Goal: Task Accomplishment & Management: Manage account settings

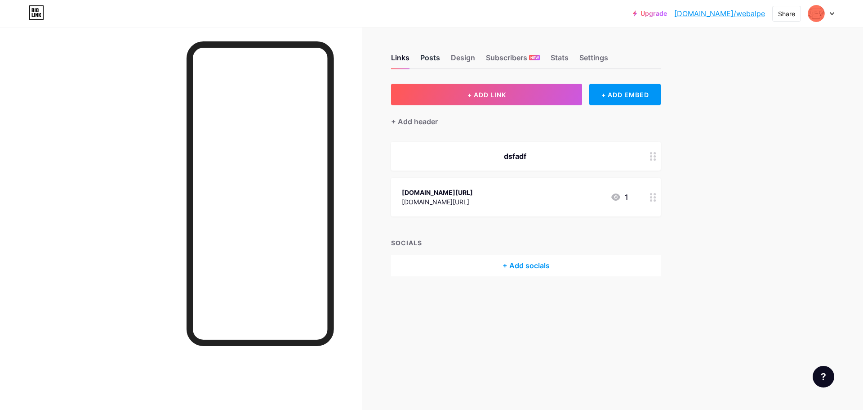
click at [427, 59] on div "Posts" at bounding box center [430, 60] width 20 height 16
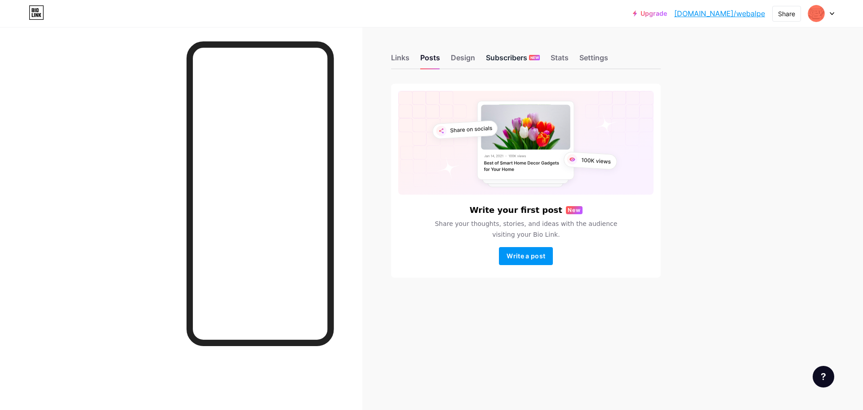
click at [503, 57] on div "Subscribers NEW" at bounding box center [513, 60] width 54 height 16
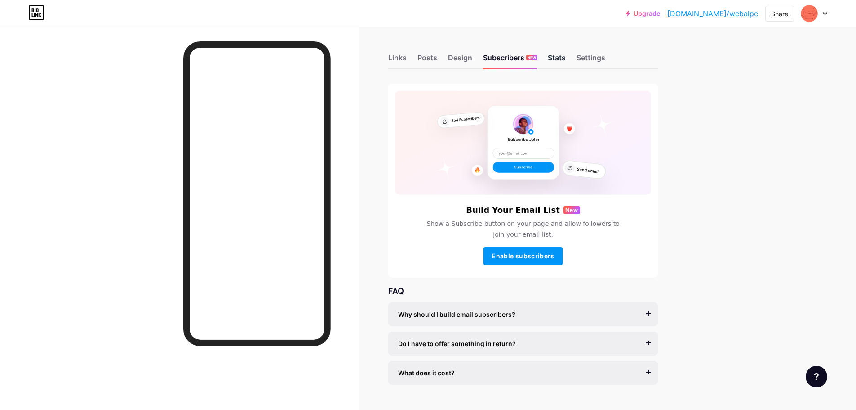
click at [563, 54] on div "Stats" at bounding box center [557, 60] width 18 height 16
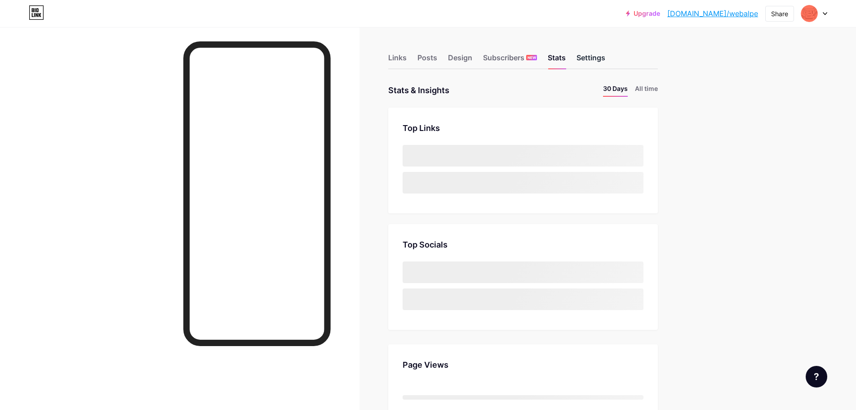
click at [599, 59] on div "Settings" at bounding box center [591, 60] width 29 height 16
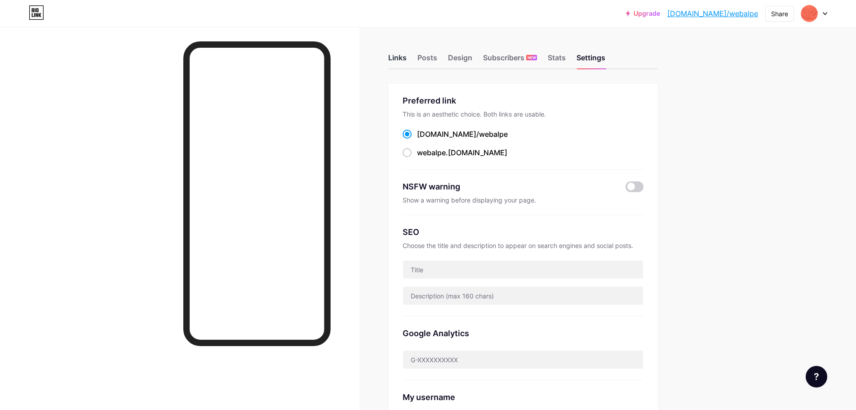
click at [401, 60] on div "Links" at bounding box center [397, 60] width 18 height 16
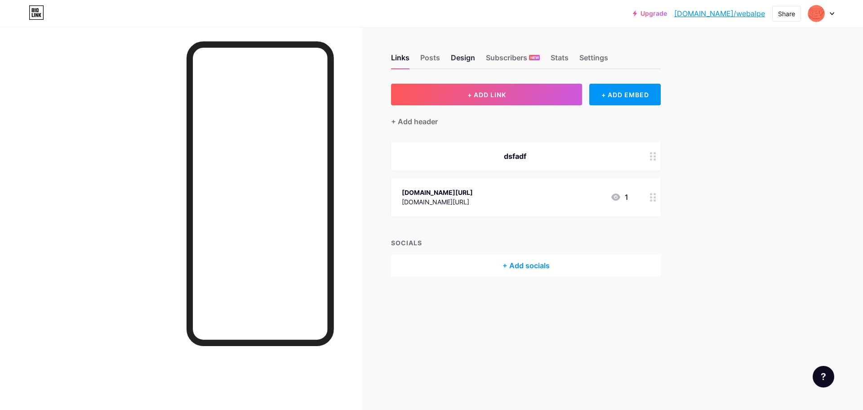
click at [468, 60] on div "Design" at bounding box center [463, 60] width 24 height 16
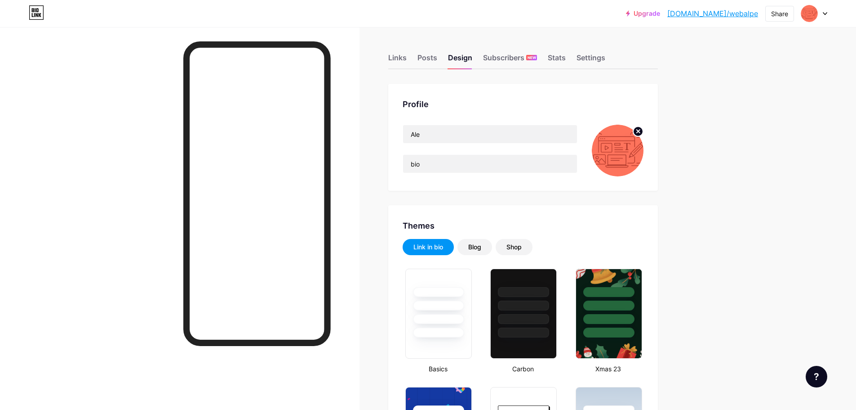
click at [830, 10] on div "Upgrade [DOMAIN_NAME]/webalp... [DOMAIN_NAME]/webalpe Share Switch accounts Ale…" at bounding box center [428, 13] width 856 height 16
click at [826, 13] on icon at bounding box center [825, 13] width 4 height 3
click at [766, 106] on link "Account settings" at bounding box center [771, 102] width 111 height 24
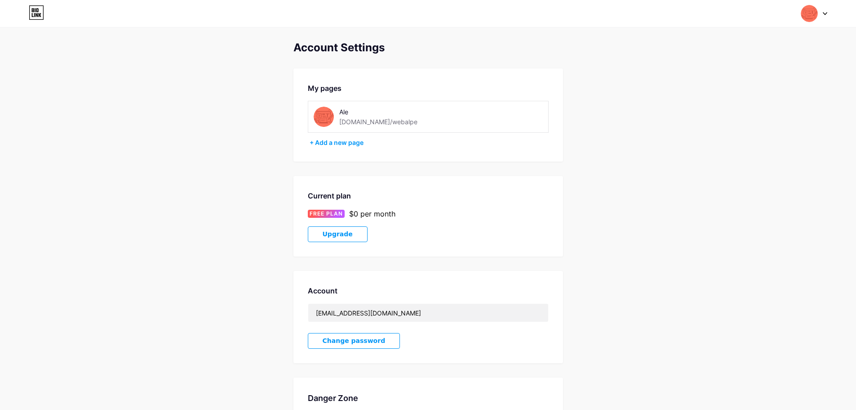
click at [829, 9] on div "Switch accounts Ale [DOMAIN_NAME]/webalpe + Add a new page Dashboard Logout" at bounding box center [428, 13] width 856 height 16
click at [820, 13] on div at bounding box center [815, 13] width 26 height 16
click at [752, 62] on div "[DOMAIN_NAME]/webalpe" at bounding box center [776, 62] width 69 height 7
click at [338, 113] on div "Ale bio.link/webalpe" at bounding box center [390, 117] width 153 height 20
drag, startPoint x: 327, startPoint y: 114, endPoint x: 324, endPoint y: 104, distance: 10.3
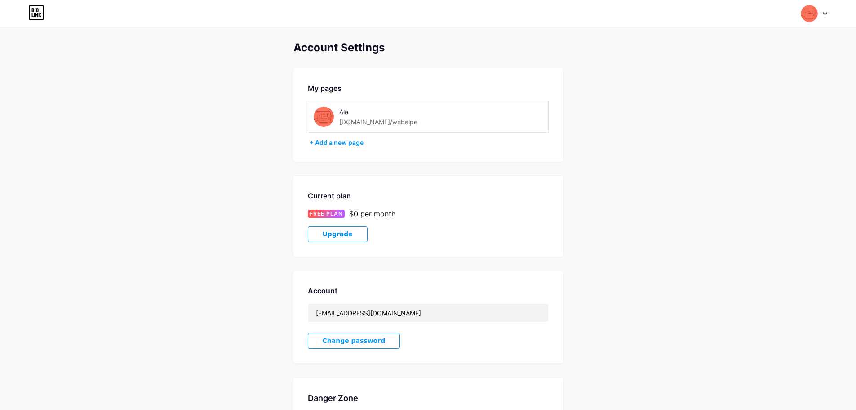
click at [326, 114] on img at bounding box center [324, 117] width 20 height 20
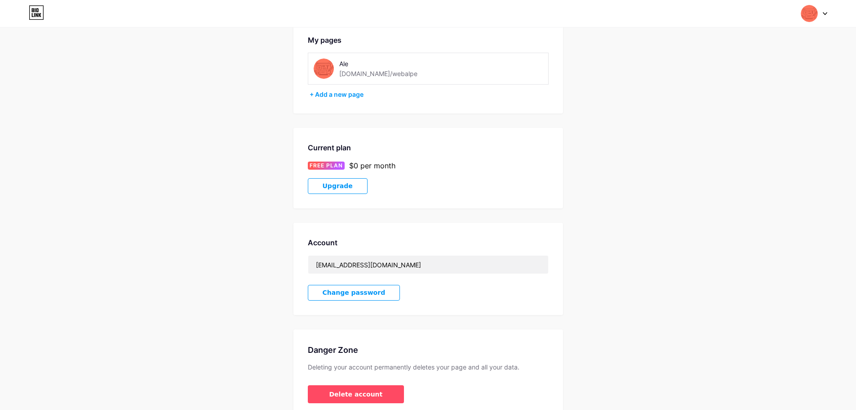
scroll to position [92, 0]
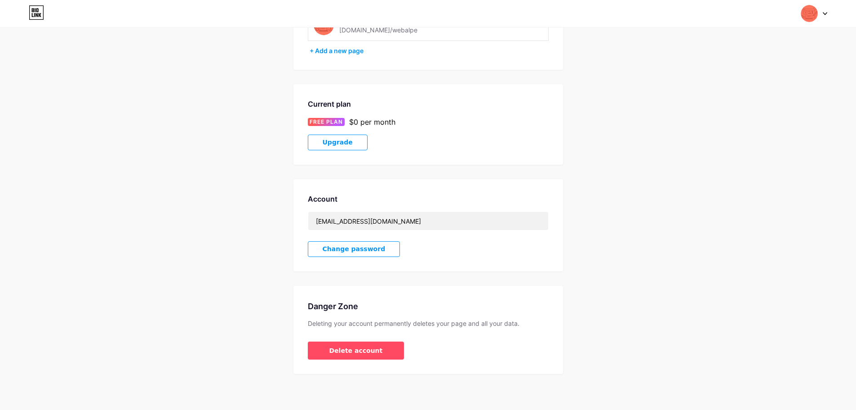
click at [32, 10] on icon at bounding box center [33, 10] width 2 height 4
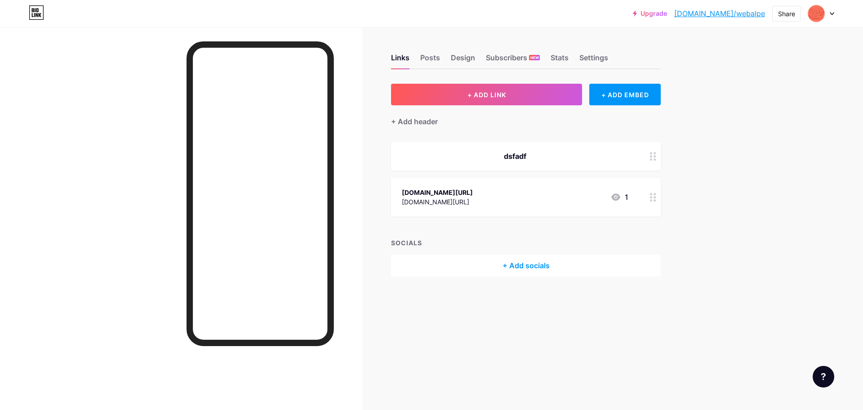
click at [513, 158] on div "dsfadf" at bounding box center [515, 156] width 227 height 11
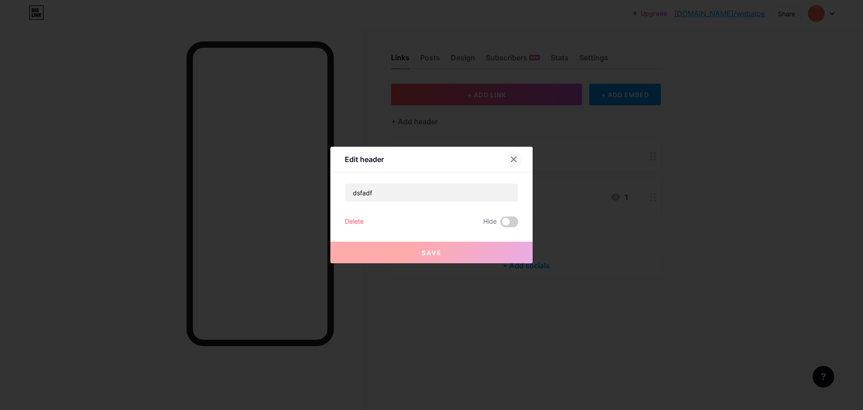
click at [513, 157] on icon at bounding box center [514, 159] width 5 height 5
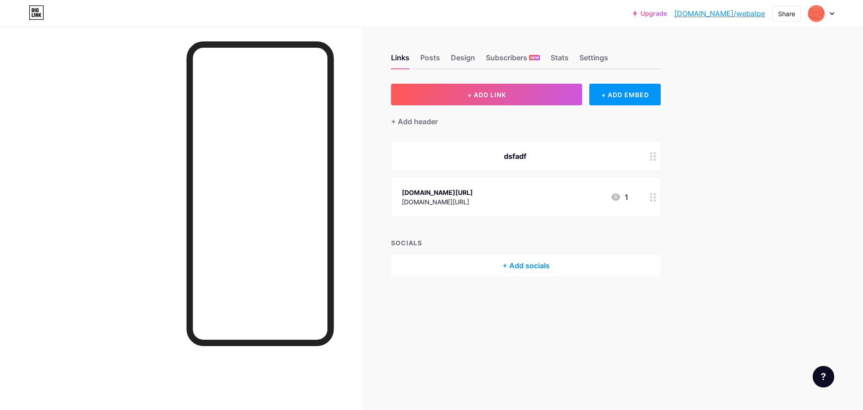
click at [833, 18] on div at bounding box center [821, 13] width 26 height 16
click at [815, 13] on img at bounding box center [816, 13] width 14 height 14
click at [832, 16] on div at bounding box center [821, 13] width 26 height 16
click at [766, 56] on div "Ale" at bounding box center [783, 53] width 69 height 7
click at [832, 11] on div at bounding box center [821, 13] width 26 height 16
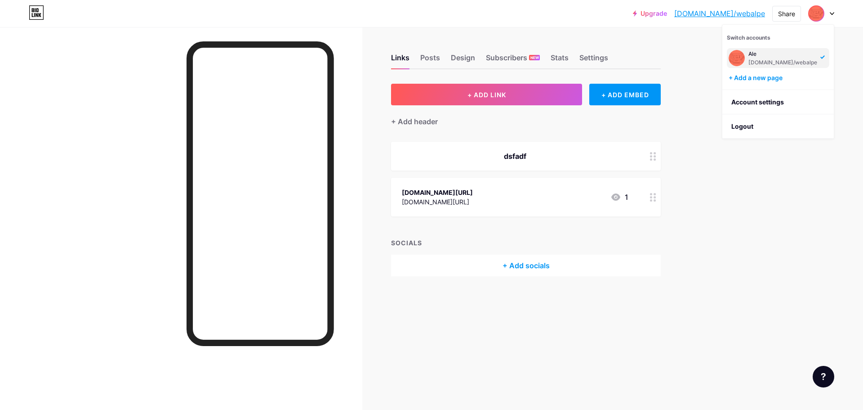
click at [829, 8] on div at bounding box center [821, 13] width 26 height 16
click at [830, 9] on div at bounding box center [821, 13] width 26 height 16
click at [834, 15] on div at bounding box center [821, 13] width 26 height 16
click at [600, 57] on div "Settings" at bounding box center [593, 60] width 29 height 16
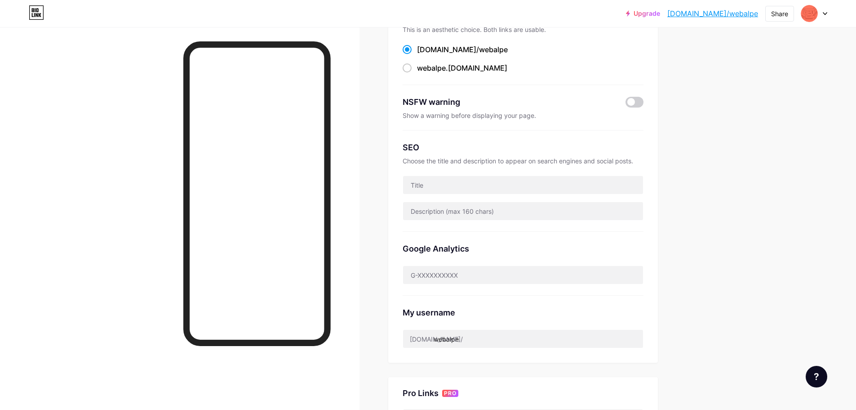
scroll to position [69, 0]
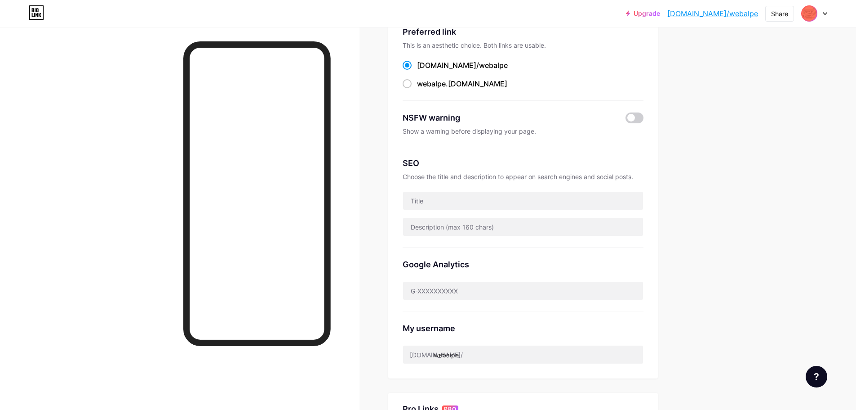
click at [816, 11] on img at bounding box center [809, 13] width 14 height 14
click at [749, 103] on link "Account settings" at bounding box center [771, 102] width 111 height 24
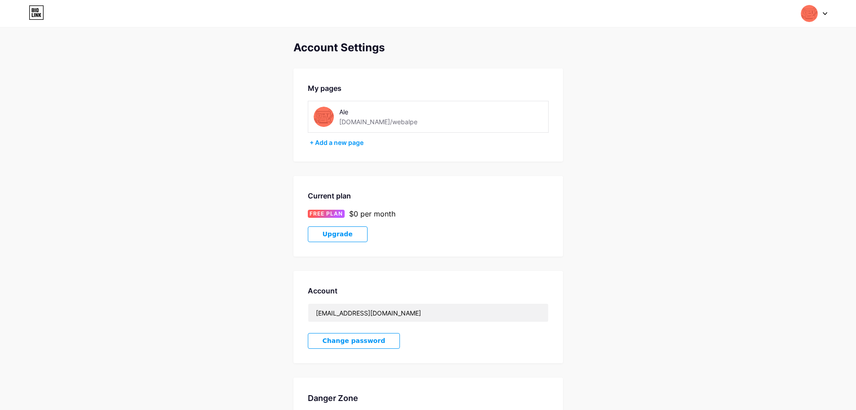
click at [325, 114] on img at bounding box center [324, 117] width 20 height 20
click at [330, 91] on div "My pages" at bounding box center [428, 88] width 241 height 11
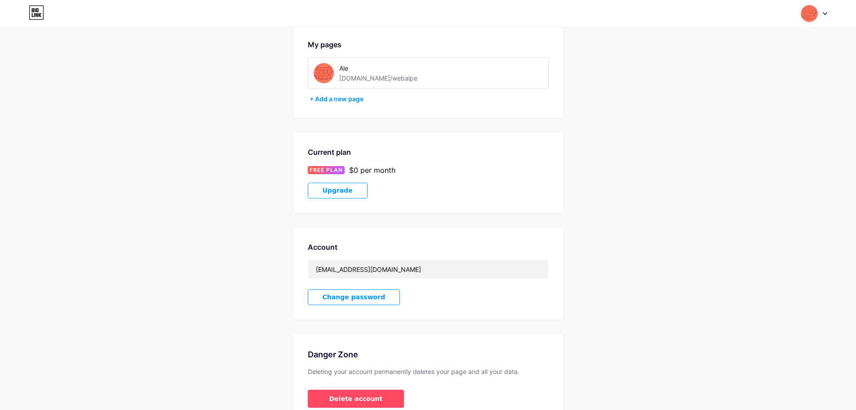
scroll to position [92, 0]
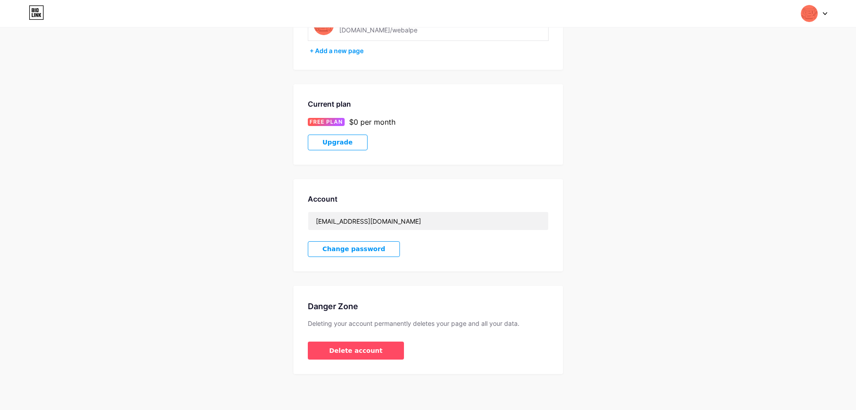
click at [827, 16] on div at bounding box center [815, 13] width 26 height 16
click at [571, 64] on div "Account Settings My pages Ale bio.link/webalpe + Add a new page Current plan FR…" at bounding box center [428, 162] width 856 height 424
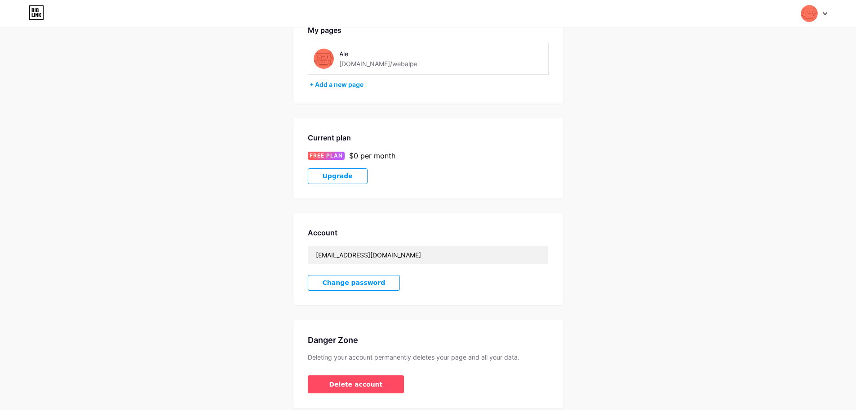
scroll to position [0, 0]
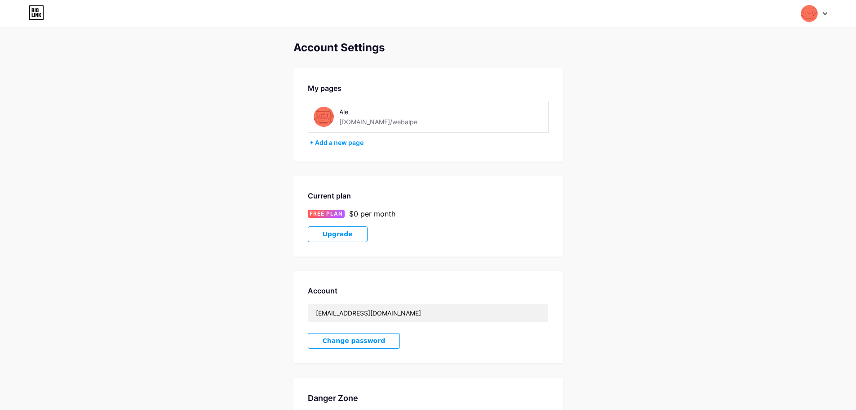
click at [389, 126] on div "Ale bio.link/webalpe" at bounding box center [382, 117] width 87 height 20
click at [374, 120] on div "[DOMAIN_NAME]/webalpe" at bounding box center [378, 121] width 78 height 9
click at [348, 115] on div "Ale" at bounding box center [382, 111] width 87 height 9
click at [324, 114] on img at bounding box center [324, 117] width 20 height 20
click at [325, 115] on img at bounding box center [324, 117] width 20 height 20
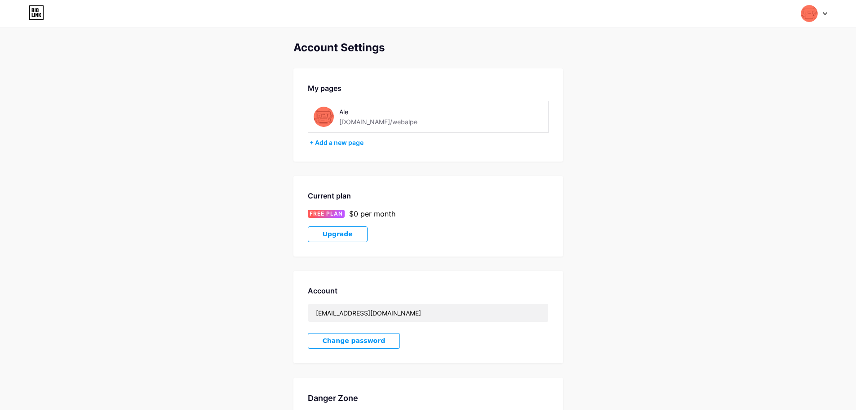
click at [328, 123] on img at bounding box center [324, 117] width 20 height 20
click at [823, 18] on div at bounding box center [815, 13] width 26 height 16
click at [758, 100] on link "Dashboard" at bounding box center [771, 102] width 111 height 24
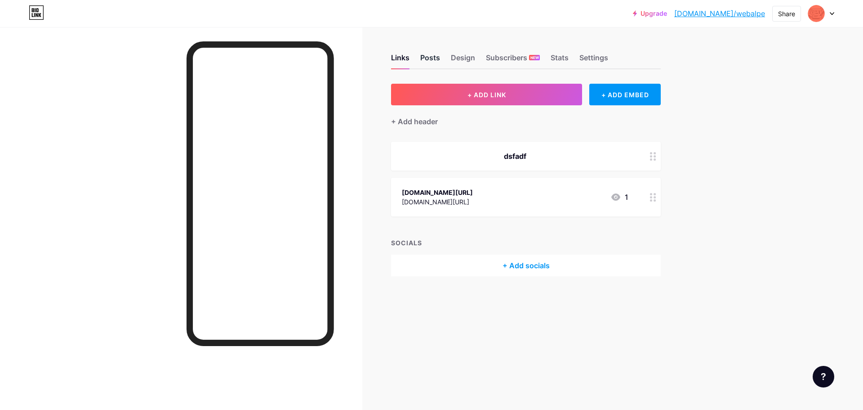
click at [427, 59] on div "Posts" at bounding box center [430, 60] width 20 height 16
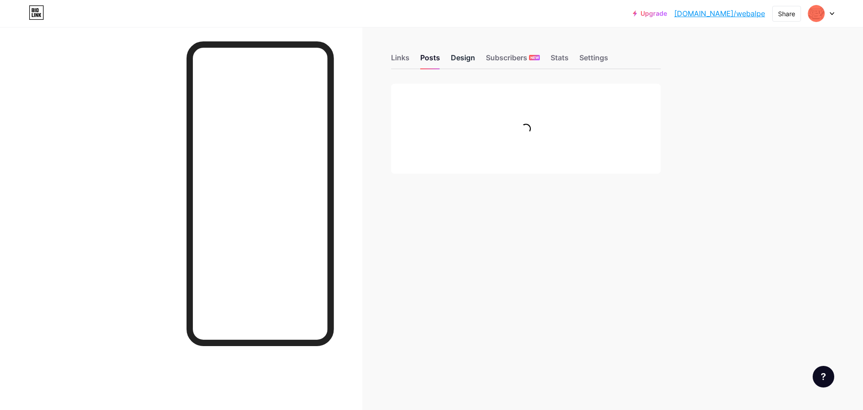
click at [460, 56] on div "Design" at bounding box center [463, 60] width 24 height 16
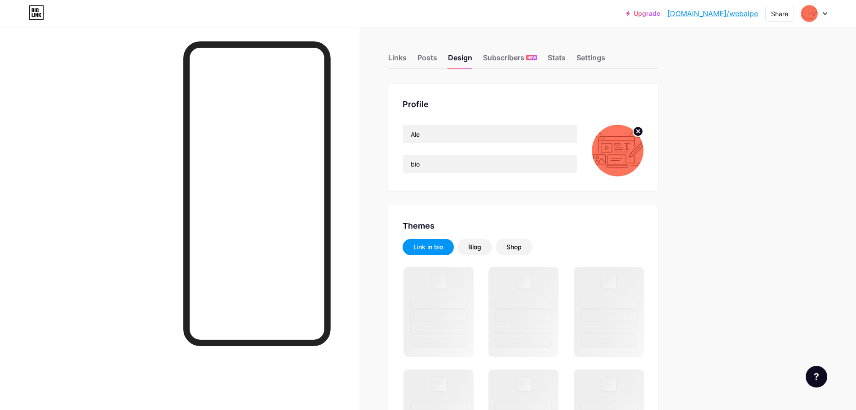
click at [623, 134] on img at bounding box center [618, 151] width 52 height 52
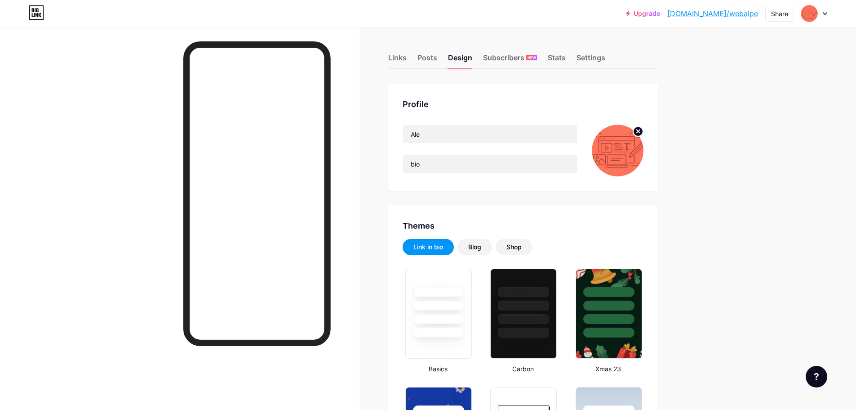
click at [623, 134] on img at bounding box center [618, 151] width 52 height 52
click at [594, 53] on div "Settings" at bounding box center [591, 60] width 29 height 16
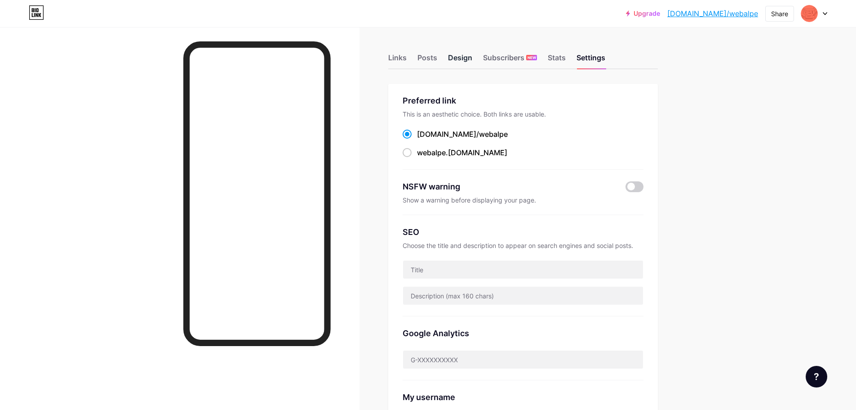
click at [459, 58] on div "Design" at bounding box center [460, 60] width 24 height 16
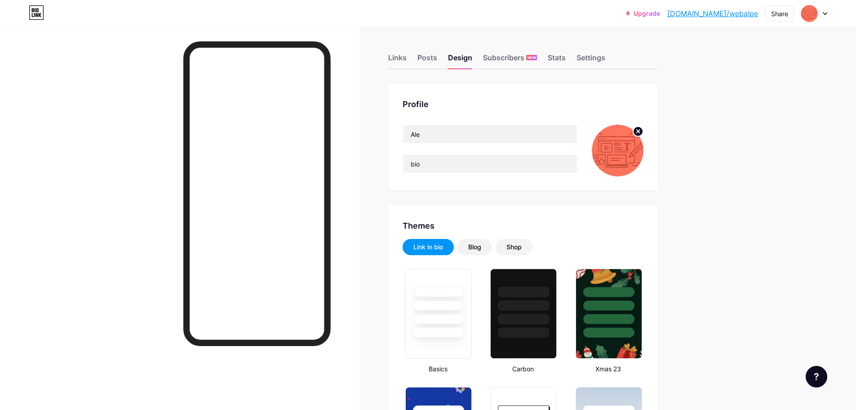
click at [620, 143] on img at bounding box center [618, 151] width 52 height 52
click at [640, 131] on icon at bounding box center [638, 130] width 3 height 3
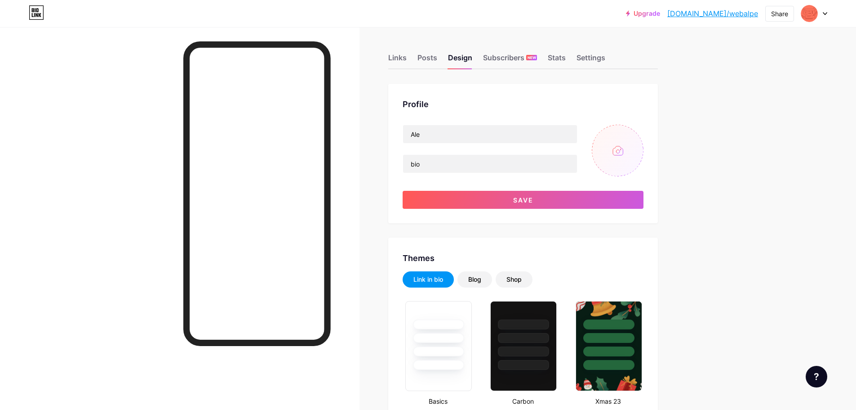
click at [622, 149] on input "file" at bounding box center [618, 151] width 52 height 52
click at [445, 136] on input "Ale" at bounding box center [490, 134] width 174 height 18
click at [445, 165] on input "bio" at bounding box center [490, 164] width 174 height 18
click at [434, 137] on input "Ale" at bounding box center [490, 134] width 174 height 18
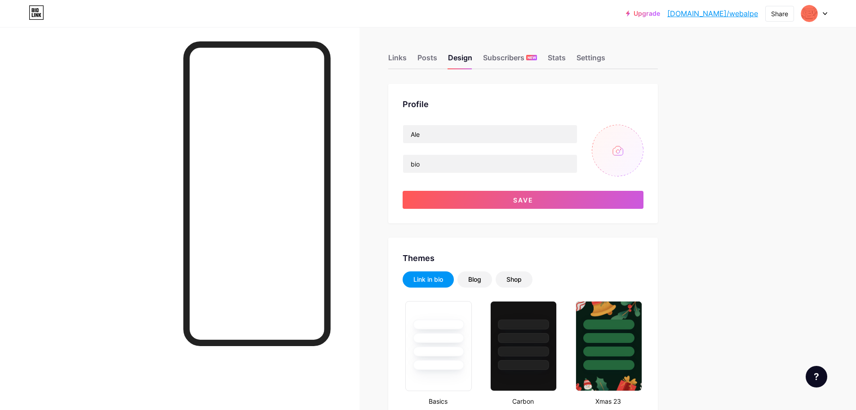
click at [639, 95] on div "Profile Ale bio Save" at bounding box center [523, 153] width 270 height 139
click at [430, 136] on input "Ale" at bounding box center [490, 134] width 174 height 18
click at [407, 60] on div "Links" at bounding box center [397, 60] width 18 height 16
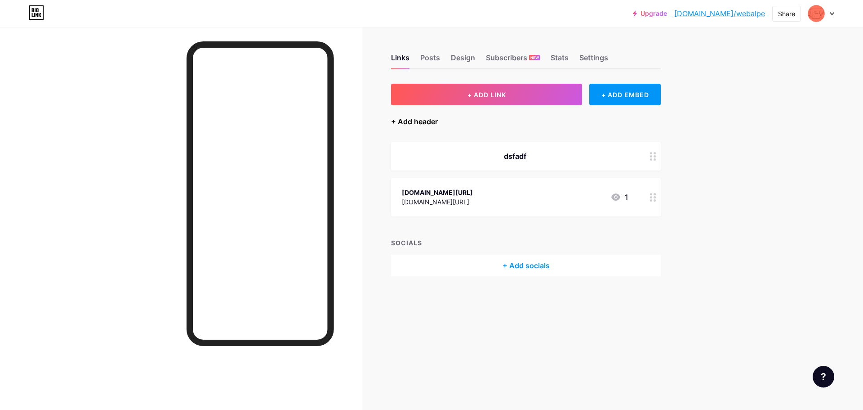
click at [427, 123] on div "+ Add header" at bounding box center [414, 121] width 47 height 11
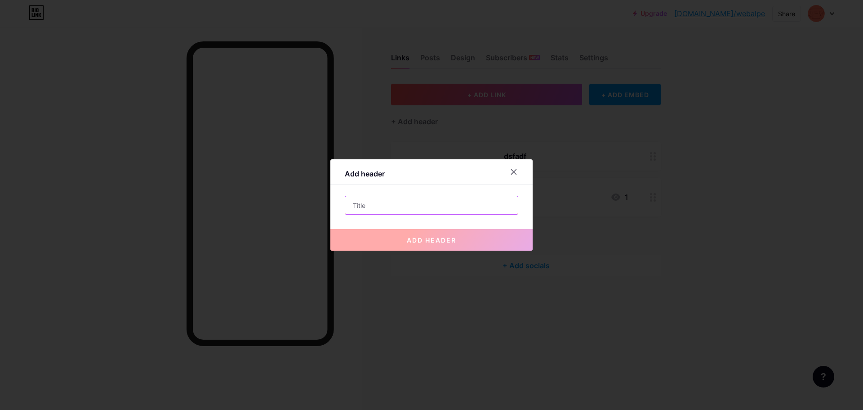
drag, startPoint x: 368, startPoint y: 205, endPoint x: 448, endPoint y: 197, distance: 80.4
click at [370, 205] on input "text" at bounding box center [431, 205] width 173 height 18
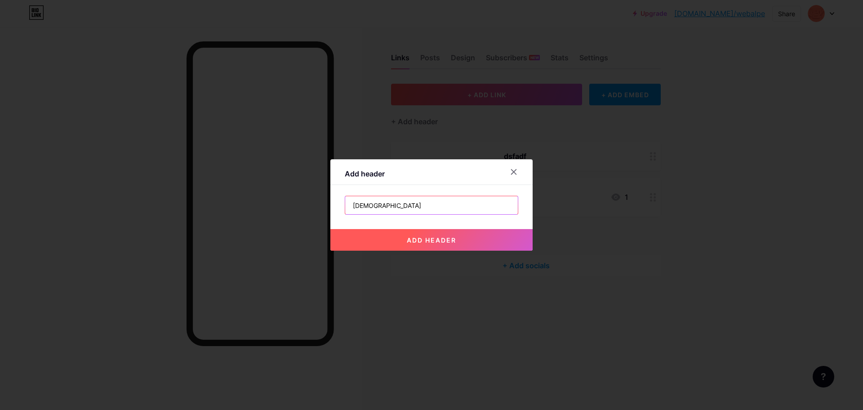
type input "fadfaf"
click at [447, 237] on span "add header" at bounding box center [431, 240] width 49 height 8
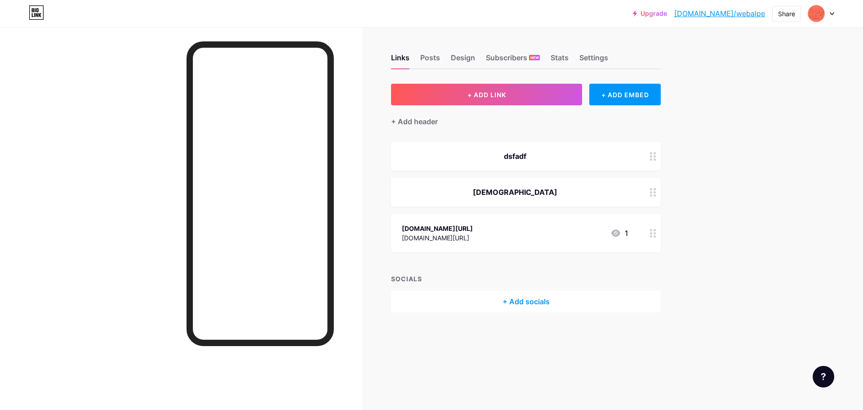
click at [654, 190] on icon at bounding box center [653, 192] width 6 height 9
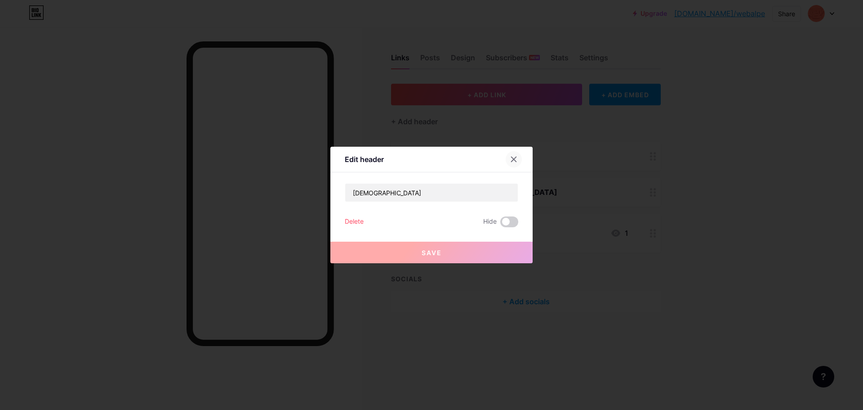
click at [506, 160] on div at bounding box center [514, 159] width 16 height 16
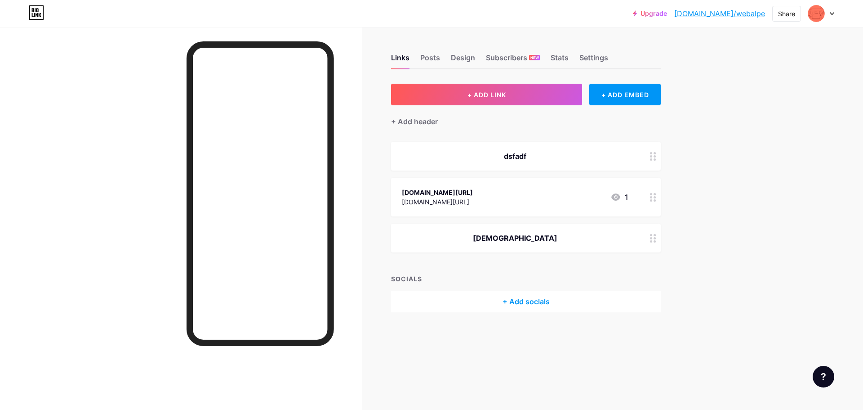
drag, startPoint x: 507, startPoint y: 239, endPoint x: 504, endPoint y: 183, distance: 55.8
click at [504, 183] on span "dsfadf instagram.com/webalpe instagram.com/webalpe 1 fadfaf" at bounding box center [526, 197] width 270 height 111
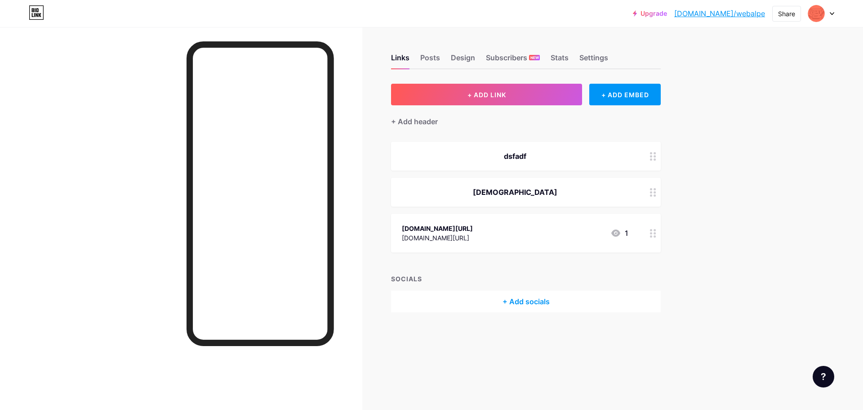
click at [516, 192] on div "fadfaf" at bounding box center [515, 192] width 227 height 11
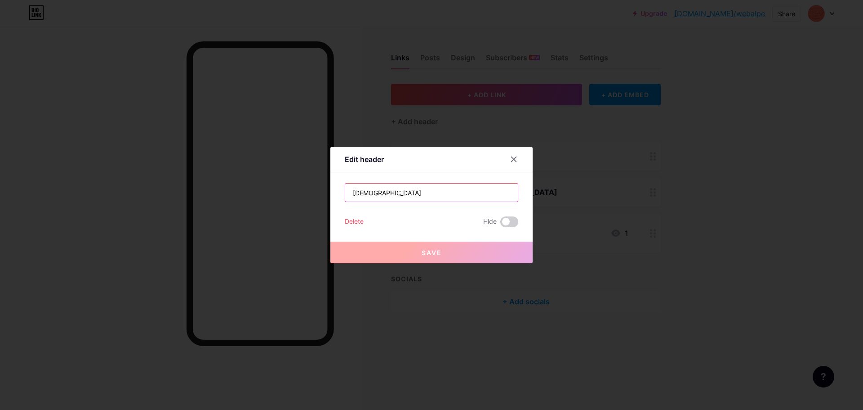
click at [386, 195] on input "fadfaf" at bounding box center [431, 192] width 173 height 18
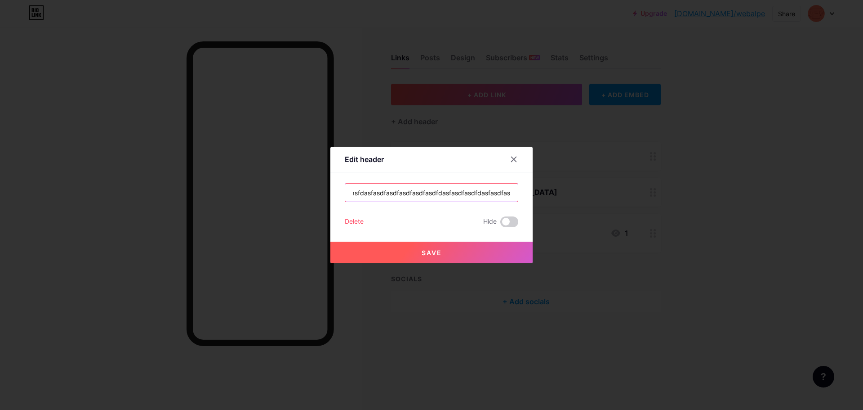
scroll to position [0, 70]
type input "fadfaffdafasdfasfasfasfdasfasdfasdfasdfasdfasdfdasfasdfasdfdasfasdfasfas"
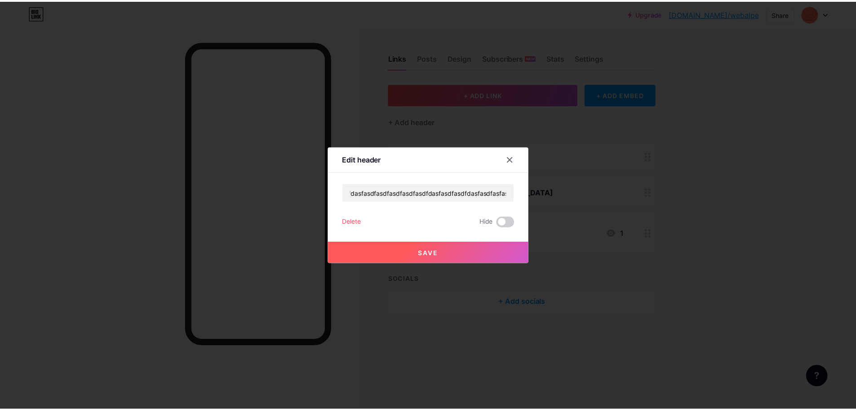
scroll to position [0, 0]
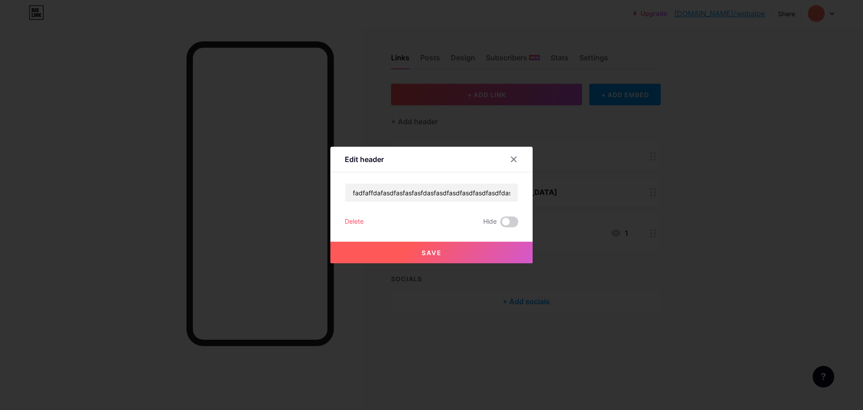
click at [446, 244] on button "Save" at bounding box center [431, 252] width 202 height 22
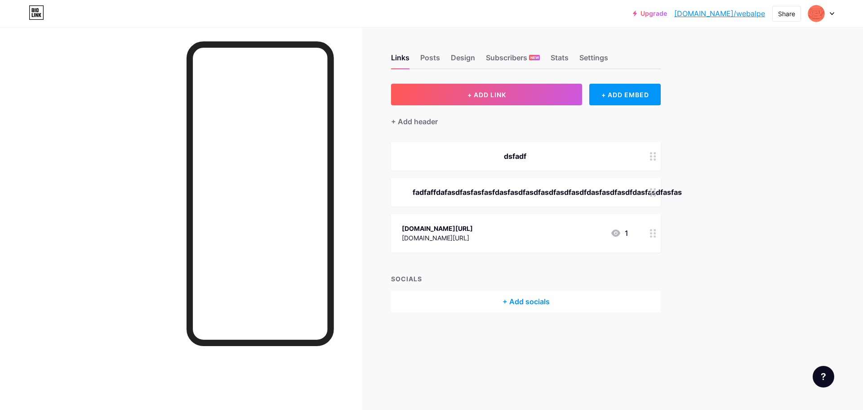
click at [628, 193] on div "fadfaffdafasdfasfasfasfdasfasdfasdfasdfasdfasdfdasfasdfasdfdasfasdfasfas" at bounding box center [515, 192] width 227 height 11
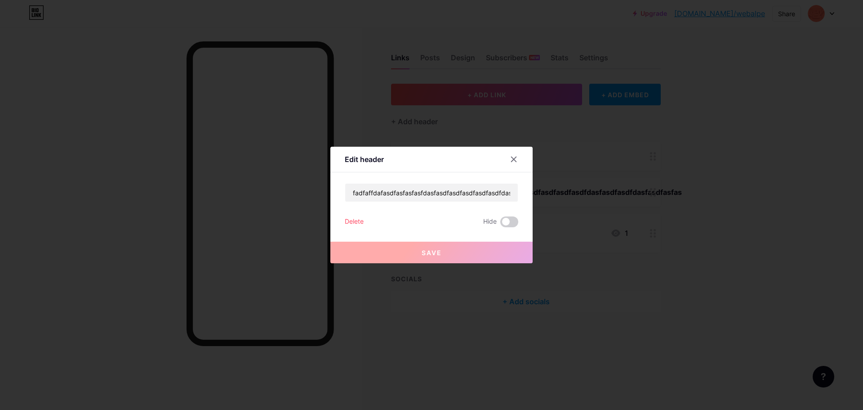
click at [354, 219] on div "Delete" at bounding box center [354, 221] width 19 height 11
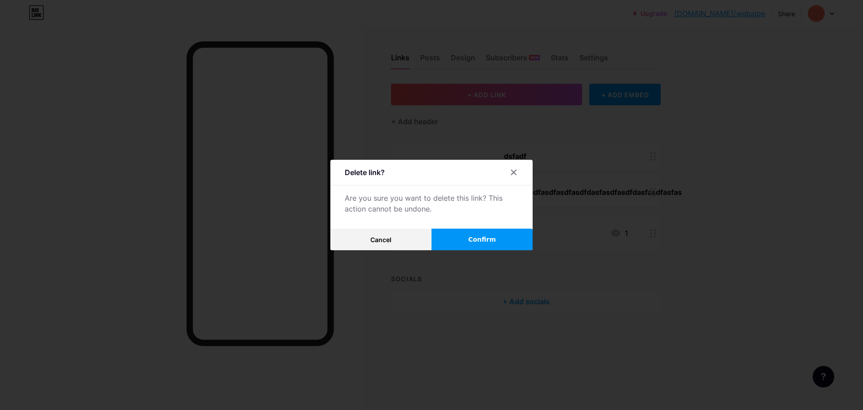
click at [479, 238] on span "Confirm" at bounding box center [482, 239] width 28 height 9
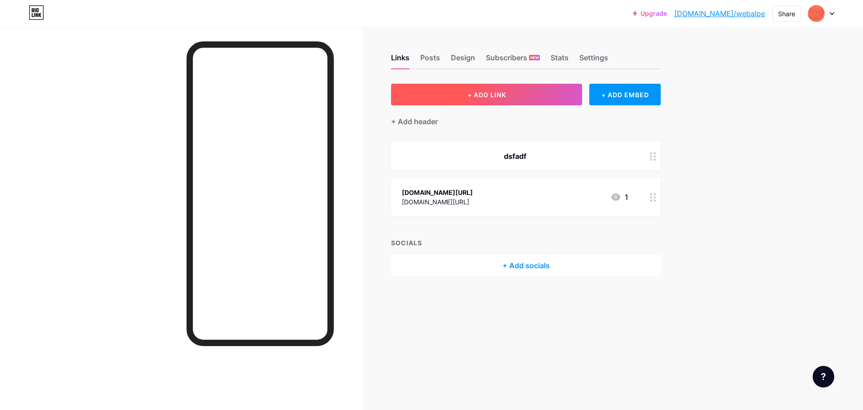
click at [538, 101] on button "+ ADD LINK" at bounding box center [486, 95] width 191 height 22
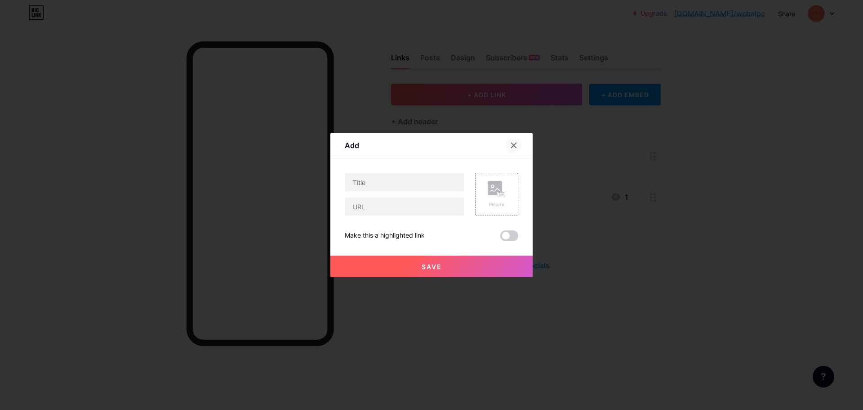
click at [510, 141] on div at bounding box center [514, 145] width 16 height 16
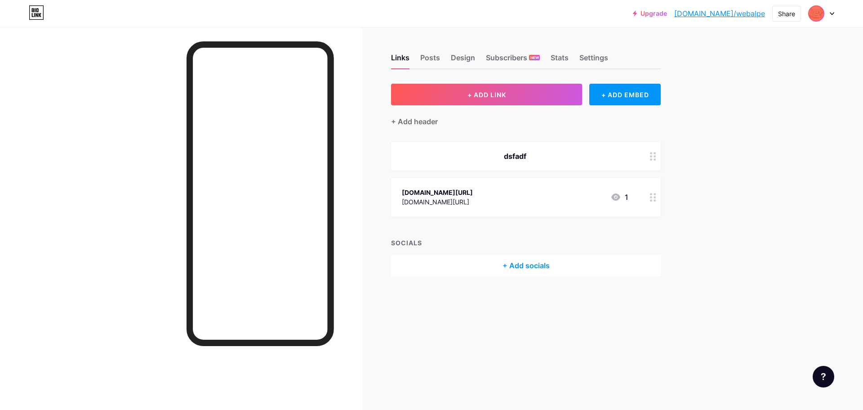
click at [821, 15] on img at bounding box center [816, 13] width 14 height 14
click at [592, 60] on div "Settings" at bounding box center [593, 60] width 29 height 16
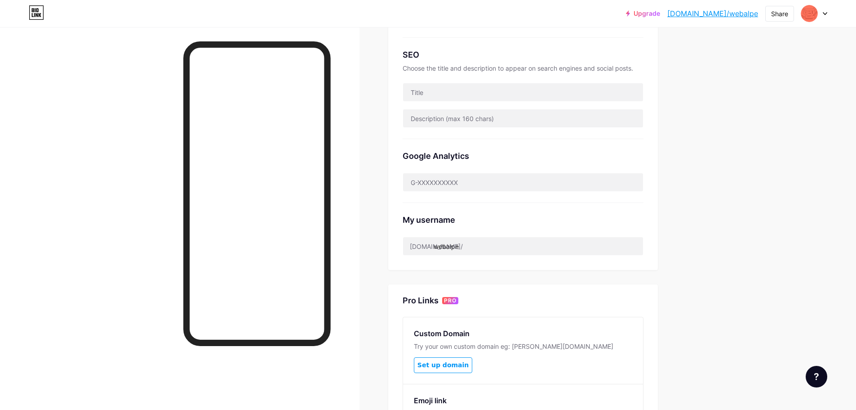
scroll to position [69, 0]
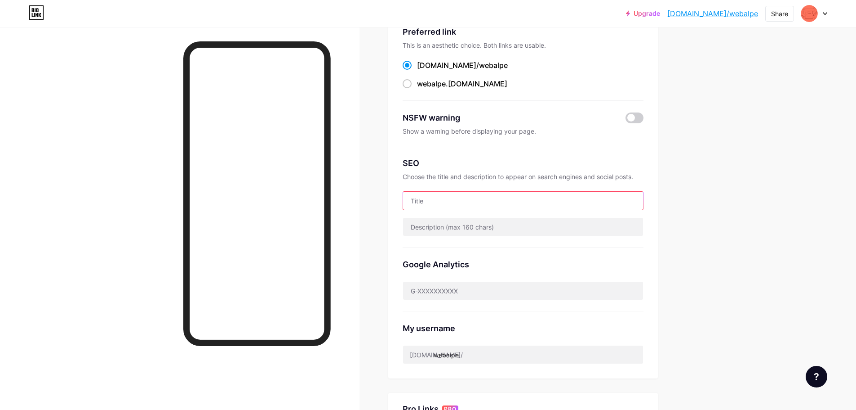
click at [490, 204] on input "text" at bounding box center [523, 201] width 240 height 18
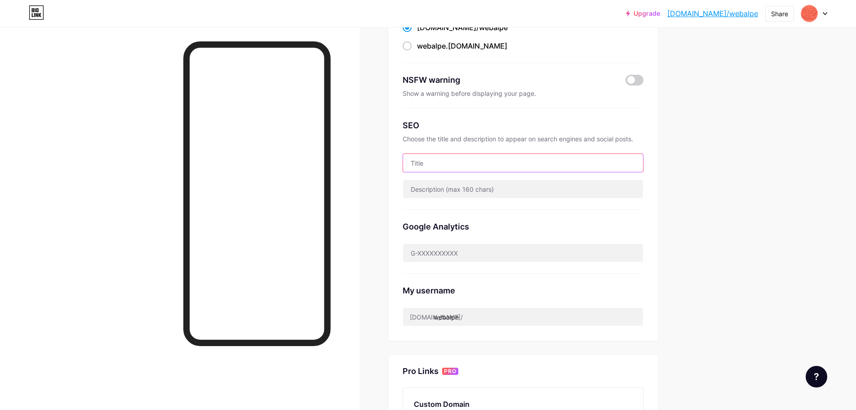
scroll to position [159, 0]
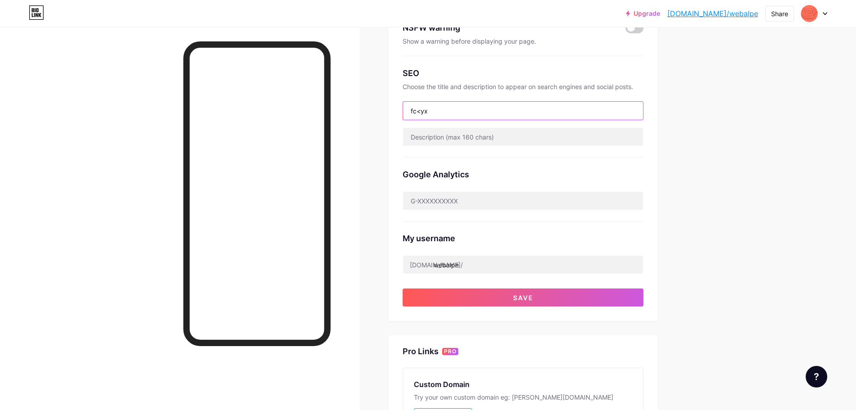
type input "fc<yx"
click at [728, 166] on div "Upgrade bio.link/webalp... bio.link/webalpe Share Switch accounts Ale bio.link/…" at bounding box center [428, 209] width 856 height 736
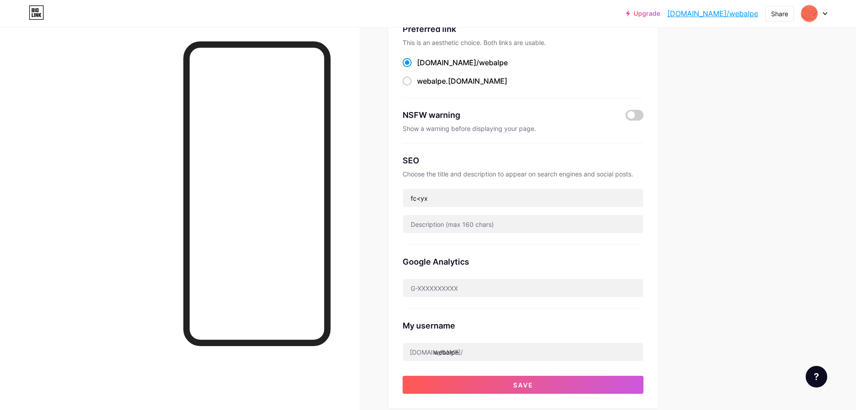
scroll to position [0, 0]
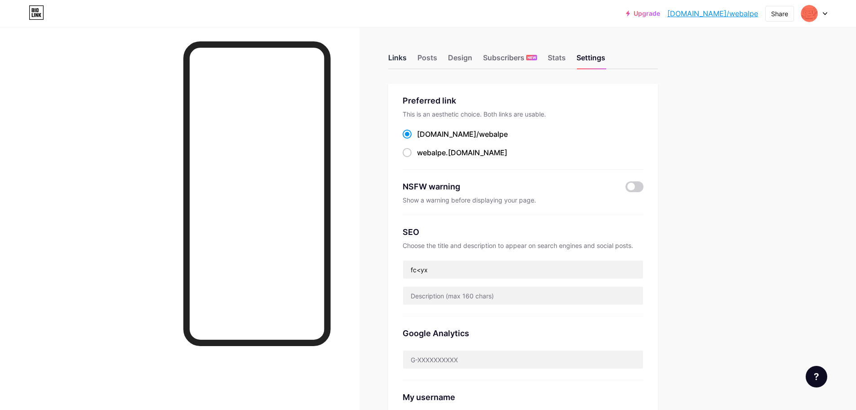
click at [404, 60] on div "Links" at bounding box center [397, 60] width 18 height 16
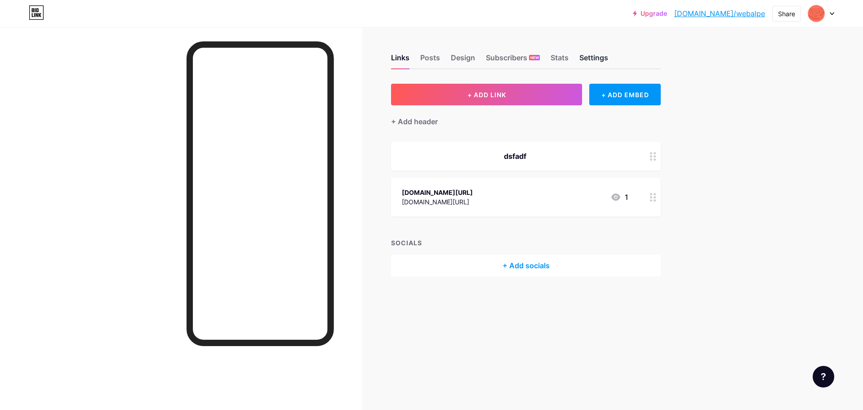
click at [597, 53] on div "Settings" at bounding box center [593, 60] width 29 height 16
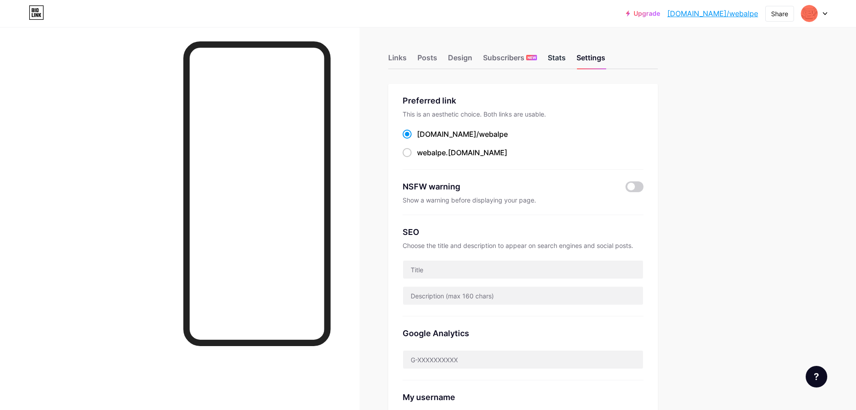
click at [557, 61] on div "Stats" at bounding box center [557, 60] width 18 height 16
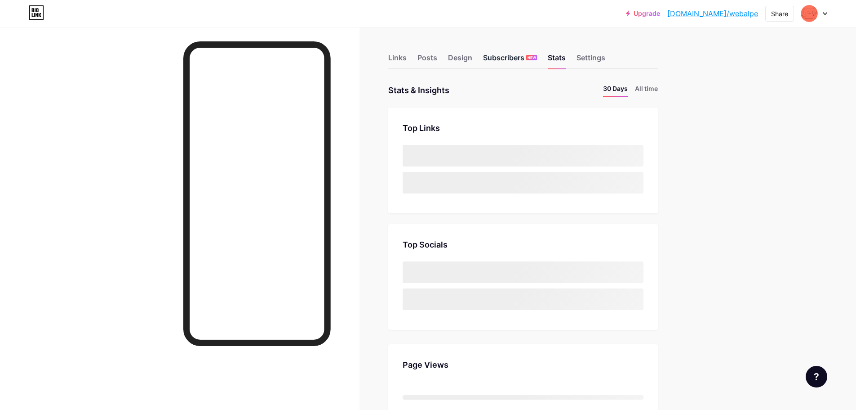
click at [513, 57] on div "Subscribers NEW" at bounding box center [510, 60] width 54 height 16
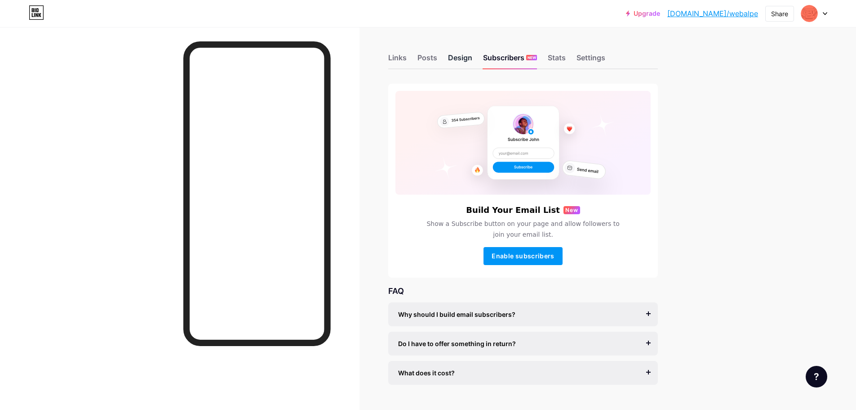
click at [462, 61] on div "Design" at bounding box center [460, 60] width 24 height 16
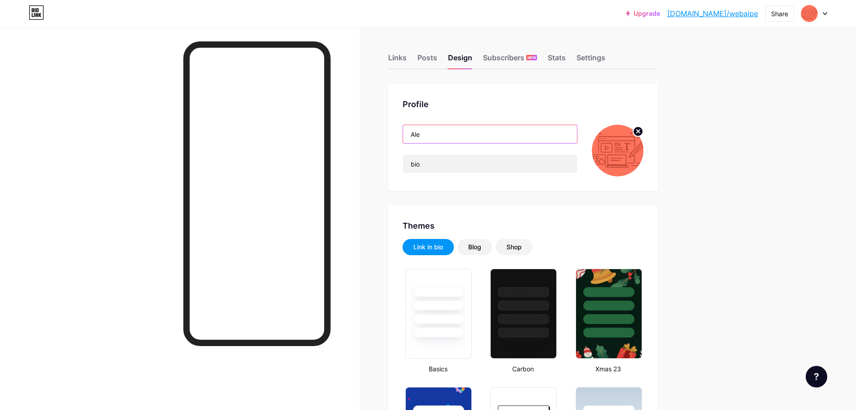
click at [498, 137] on input "Ale" at bounding box center [490, 134] width 174 height 18
click at [461, 135] on input "Ale" at bounding box center [490, 134] width 174 height 18
drag, startPoint x: 431, startPoint y: 135, endPoint x: 387, endPoint y: 138, distance: 44.6
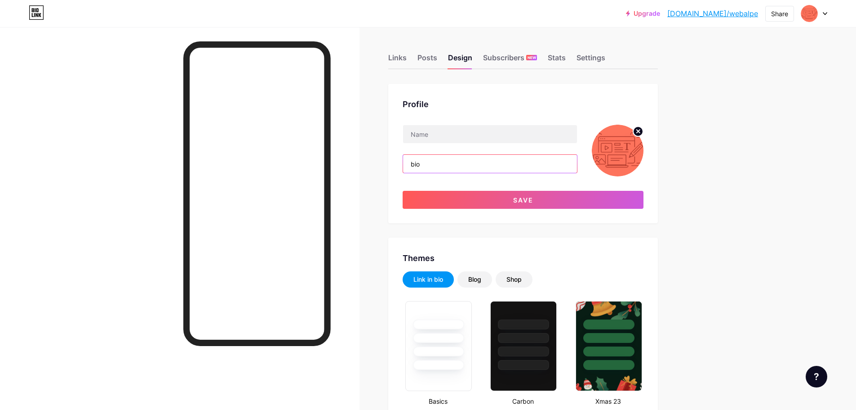
click at [460, 168] on input "bio" at bounding box center [490, 164] width 174 height 18
click at [437, 168] on input "bio" at bounding box center [490, 164] width 174 height 18
type input "b"
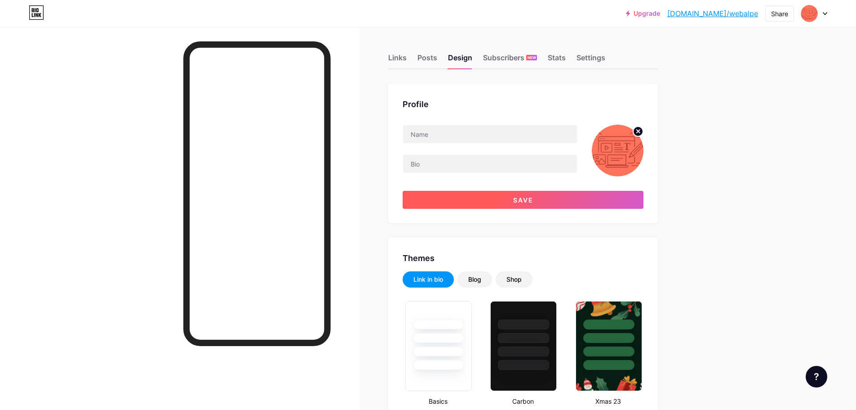
click at [477, 197] on button "Save" at bounding box center [523, 200] width 241 height 18
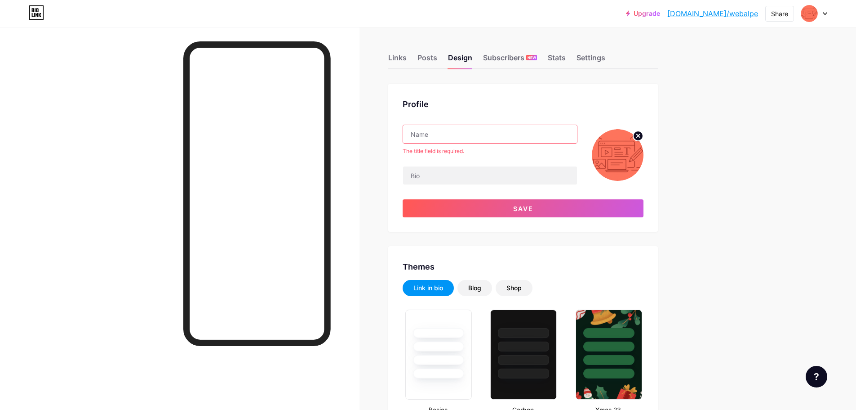
click at [446, 127] on input "text" at bounding box center [490, 134] width 174 height 18
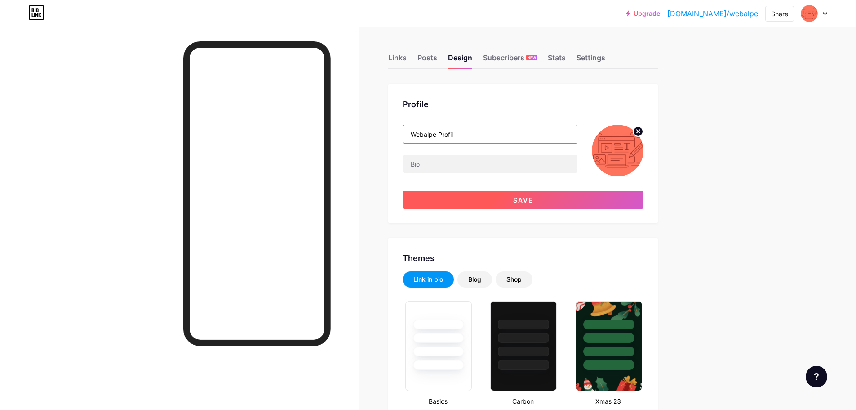
type input "Webalpe Profil"
click at [526, 195] on button "Save" at bounding box center [523, 200] width 241 height 18
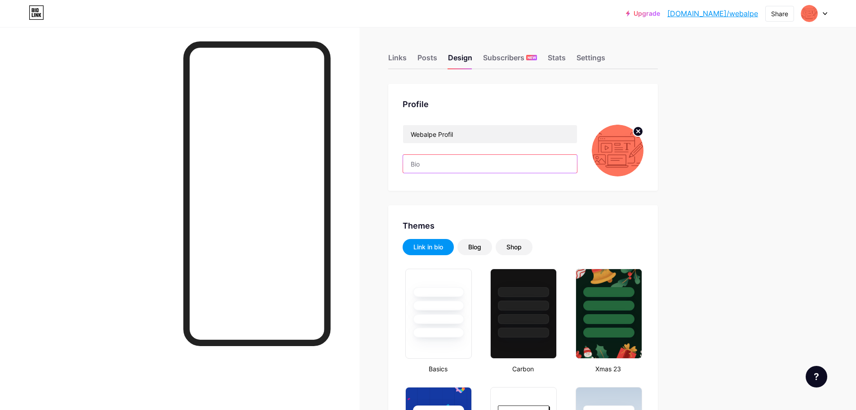
click at [413, 167] on input "text" at bounding box center [490, 164] width 174 height 18
click at [424, 169] on input "text" at bounding box center [490, 164] width 174 height 18
click at [440, 136] on input "Webalpe Profil" at bounding box center [490, 134] width 174 height 18
click at [476, 137] on input "Webalpe Profil" at bounding box center [490, 134] width 174 height 18
